Goal: Navigation & Orientation: Find specific page/section

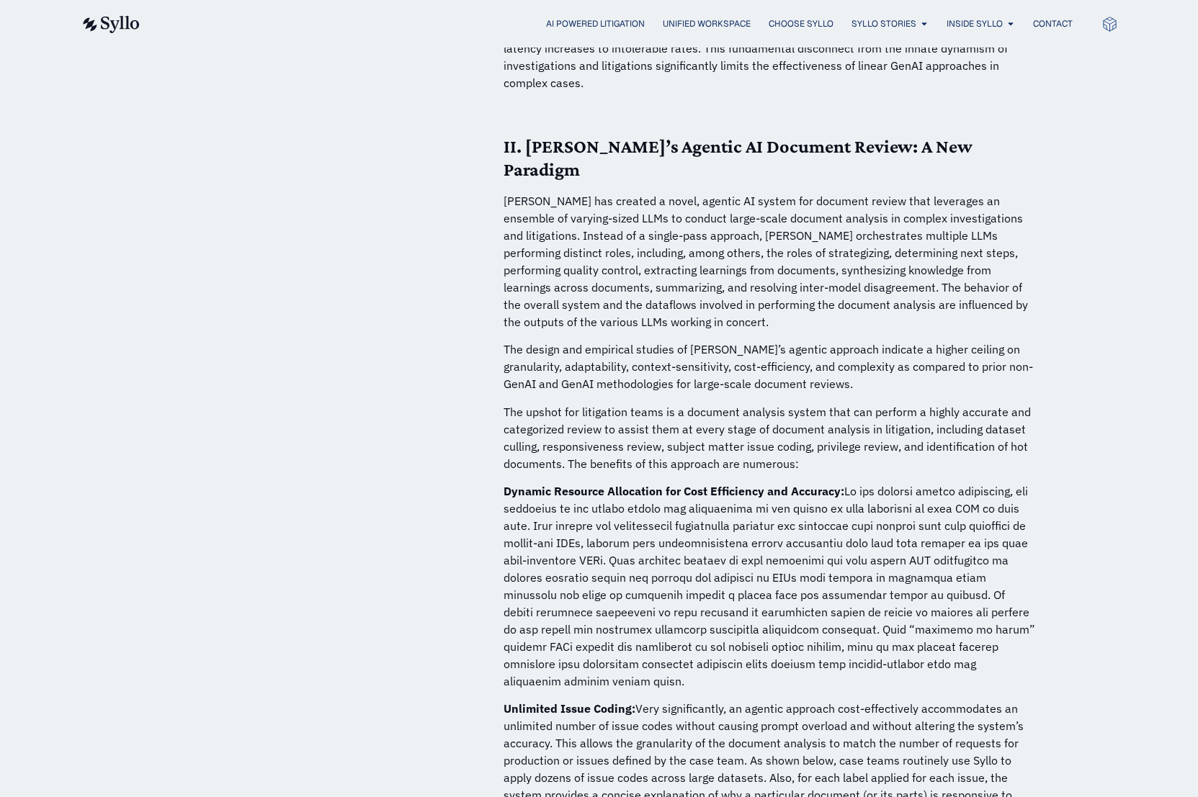
scroll to position [3056, 0]
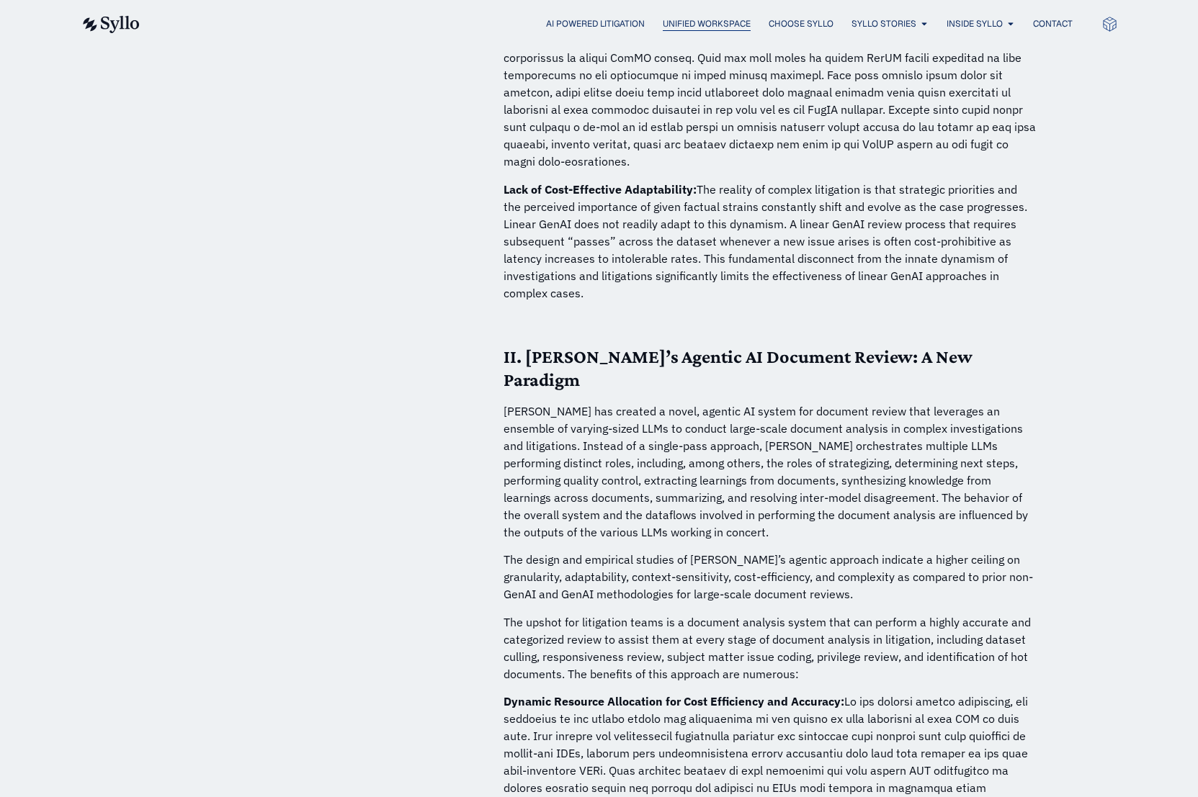
click at [719, 27] on span "Unified Workspace" at bounding box center [707, 23] width 88 height 13
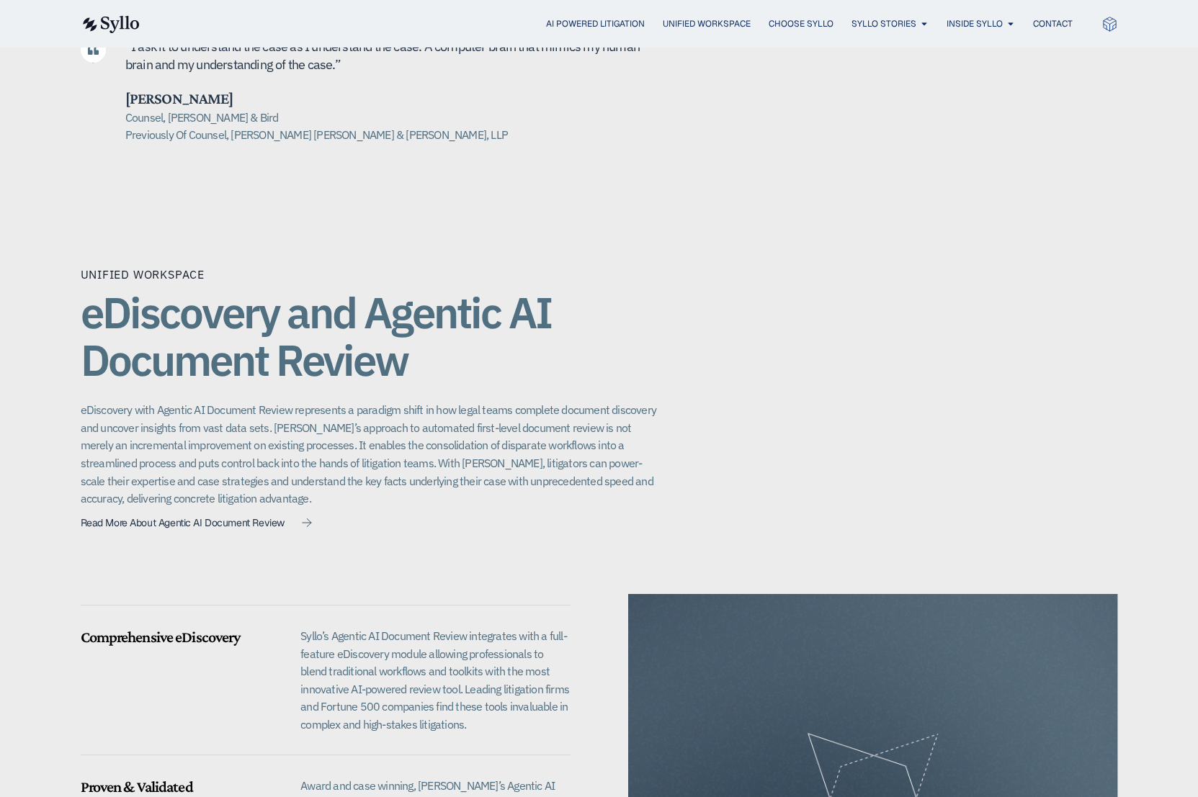
scroll to position [823, 0]
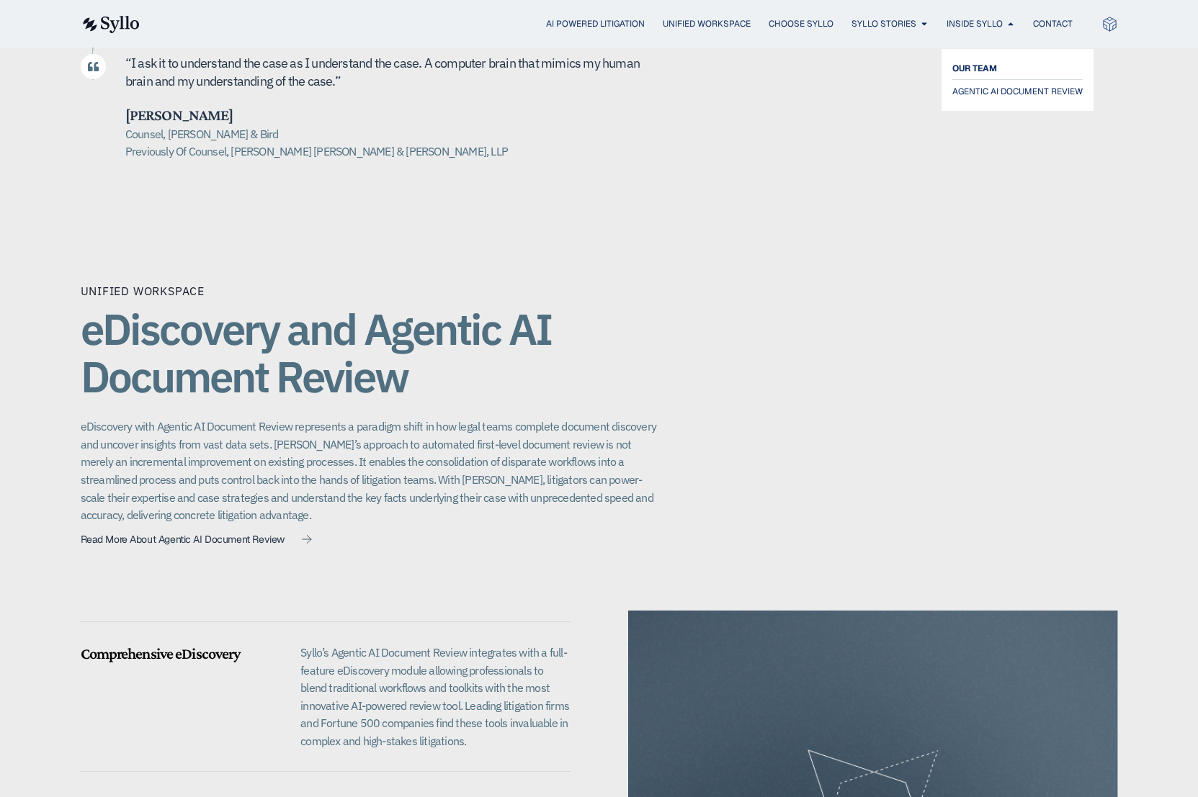
click at [981, 66] on span "OUR TEAM" at bounding box center [974, 68] width 45 height 17
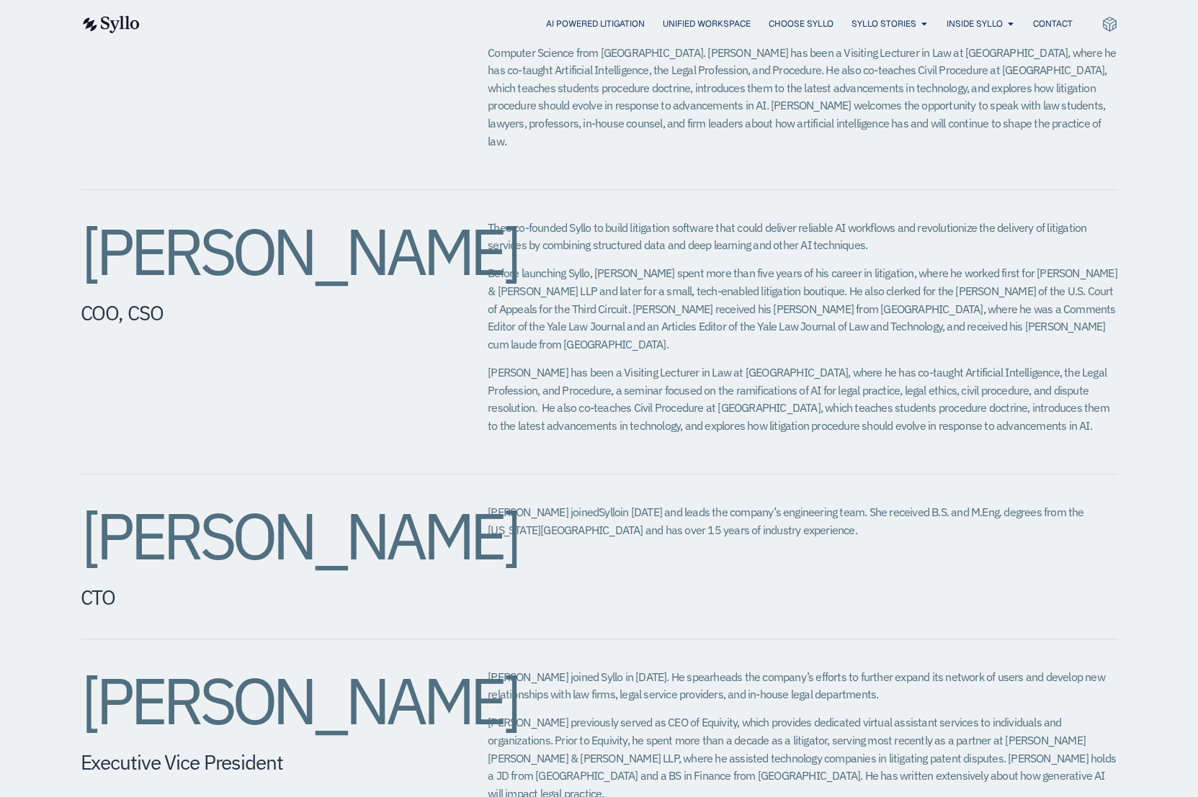
scroll to position [745, 0]
